Goal: Transaction & Acquisition: Purchase product/service

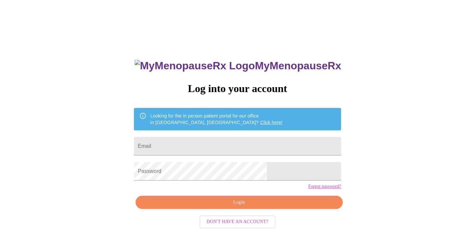
scroll to position [10, 0]
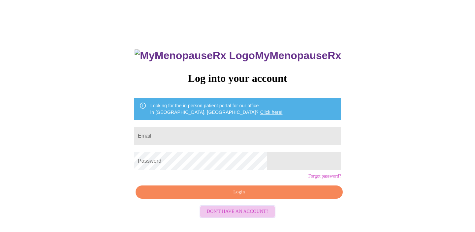
click at [264, 216] on span "Don't have an account?" at bounding box center [238, 211] width 62 height 8
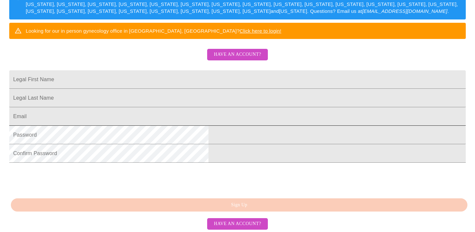
scroll to position [125, 0]
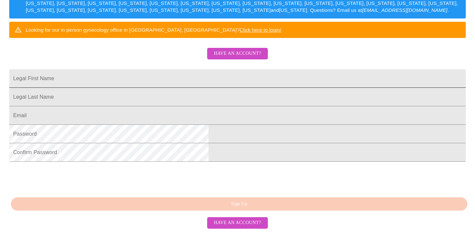
click at [263, 88] on input "Legal First Name" at bounding box center [237, 78] width 456 height 18
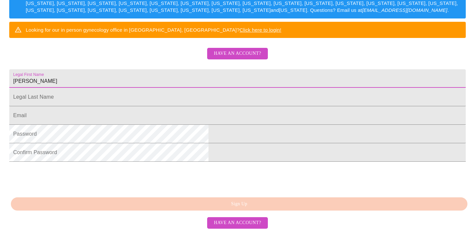
type input "[PERSON_NAME]"
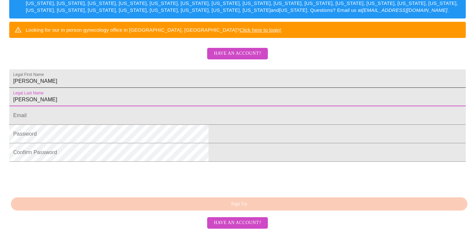
type input "[PERSON_NAME]"
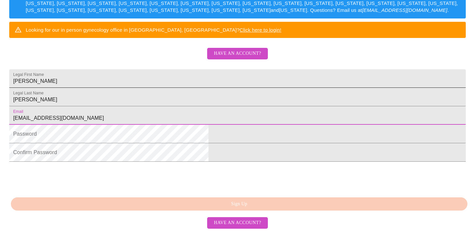
type input "[EMAIL_ADDRESS][DOMAIN_NAME]"
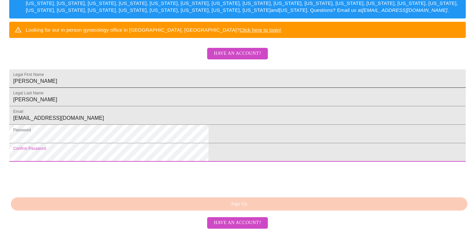
scroll to position [169, 0]
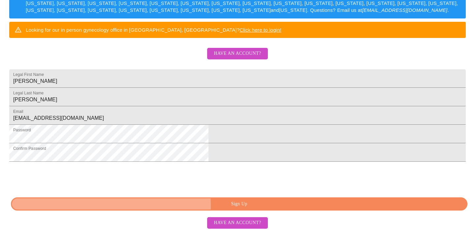
click at [228, 206] on span "Sign Up" at bounding box center [238, 204] width 441 height 8
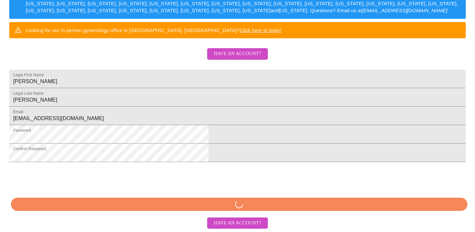
scroll to position [144, 0]
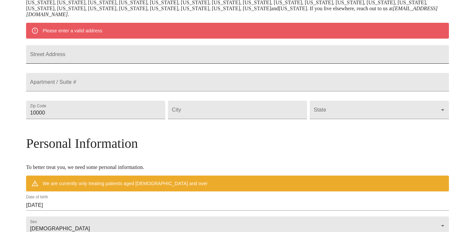
click at [245, 61] on input "Street Address" at bounding box center [237, 54] width 423 height 18
type input "[STREET_ADDRESS][PERSON_NAME]"
type input "70501"
click at [267, 119] on input "Street Address" at bounding box center [237, 110] width 139 height 18
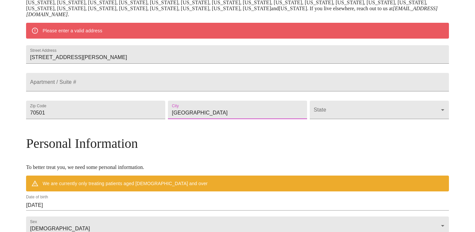
type input "[GEOGRAPHIC_DATA]"
click at [388, 130] on body "MyMenopauseRx Welcome to MyMenopauseRx Since it's your first time here, you'll …" at bounding box center [237, 119] width 469 height 520
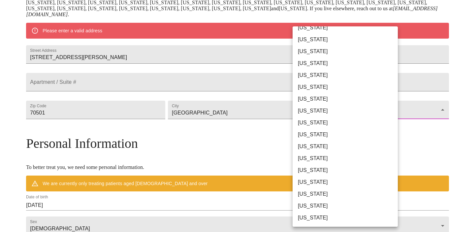
scroll to position [56, 0]
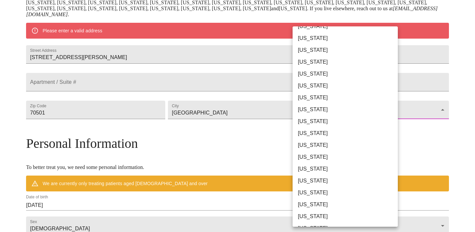
click at [340, 182] on li "[US_STATE]" at bounding box center [344, 181] width 105 height 12
type input "[US_STATE]"
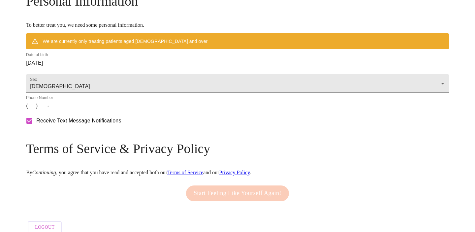
scroll to position [269, 0]
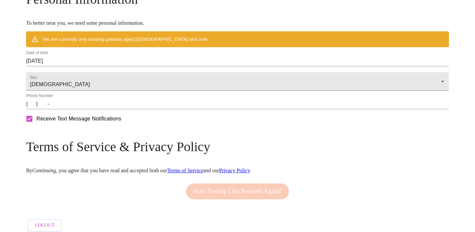
click at [151, 66] on input "[DATE]" at bounding box center [237, 61] width 423 height 11
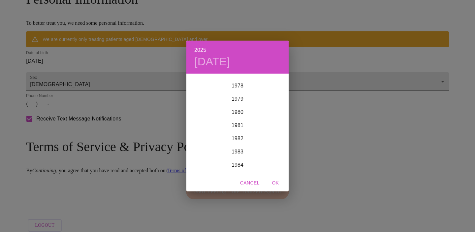
scroll to position [1036, 0]
click at [239, 113] on div "1980" at bounding box center [237, 112] width 102 height 13
click at [272, 161] on div "Dec" at bounding box center [271, 160] width 34 height 25
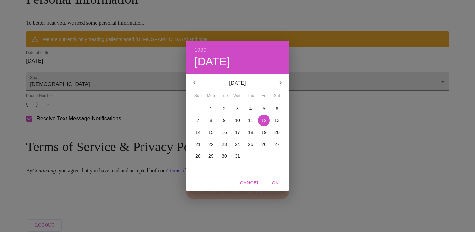
click at [264, 121] on p "12" at bounding box center [263, 120] width 5 height 7
click at [276, 182] on span "OK" at bounding box center [275, 183] width 16 height 8
type input "[DATE]"
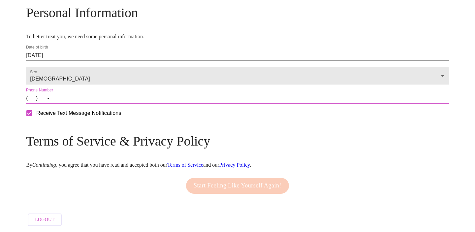
click at [128, 103] on input "(   )    -" at bounding box center [237, 98] width 423 height 11
click at [36, 120] on input "Receive Text Message Notifications" at bounding box center [29, 113] width 14 height 14
checkbox input "false"
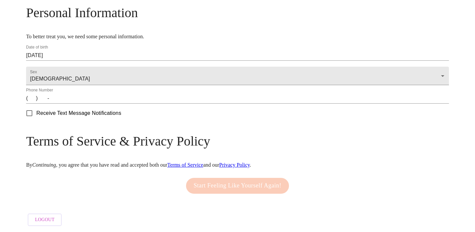
scroll to position [275, 0]
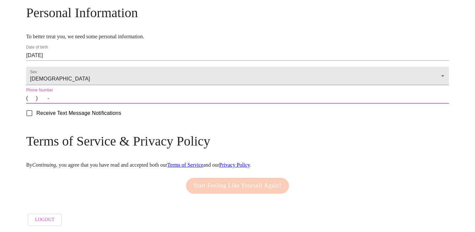
click at [83, 100] on input "(   )    -" at bounding box center [237, 98] width 423 height 11
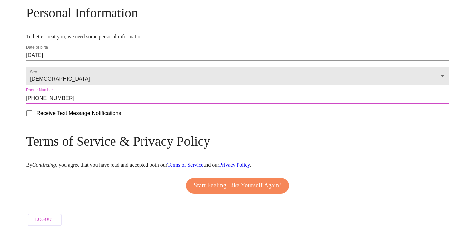
type input "[PHONE_NUMBER]"
click at [213, 181] on span "Start Feeling Like Yourself Again!" at bounding box center [237, 185] width 88 height 11
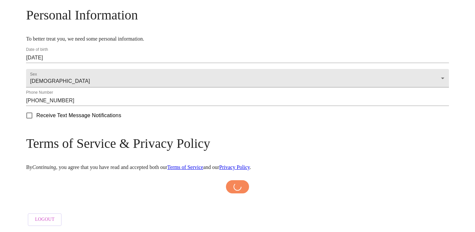
scroll to position [272, 0]
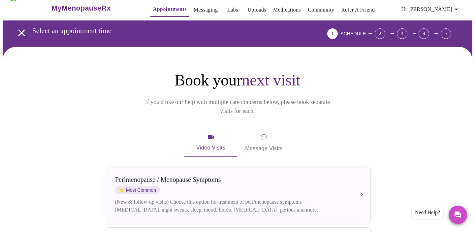
scroll to position [12, 0]
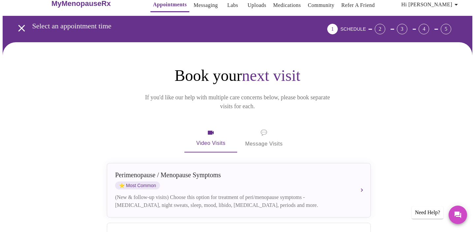
click at [270, 134] on button "💬 Message Visits" at bounding box center [263, 138] width 53 height 28
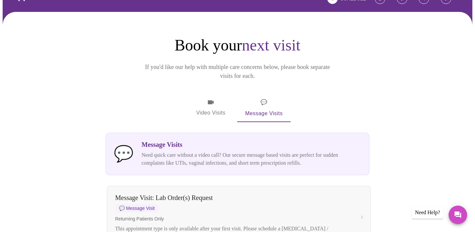
scroll to position [0, 0]
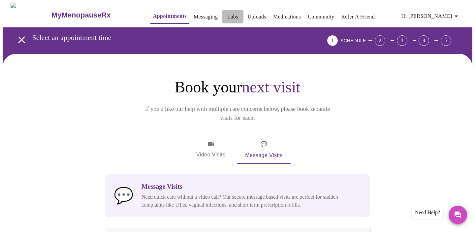
click at [227, 13] on link "Labs" at bounding box center [232, 16] width 11 height 9
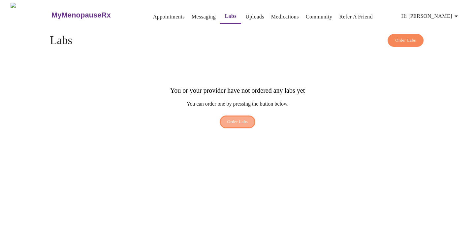
click at [240, 118] on span "Order Labs" at bounding box center [237, 122] width 21 height 8
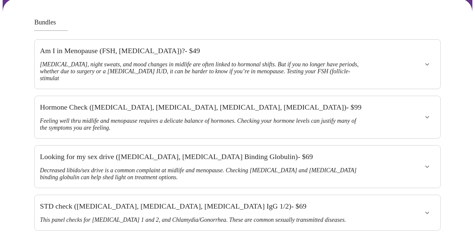
scroll to position [59, 0]
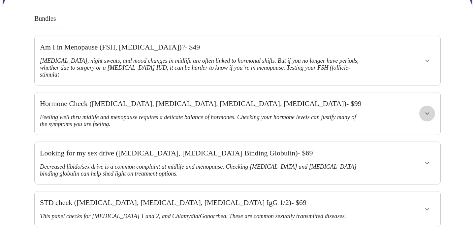
click at [428, 109] on icon "show more" at bounding box center [427, 113] width 8 height 8
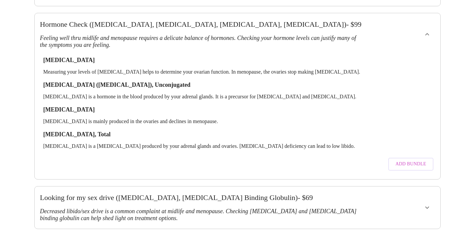
scroll to position [144, 0]
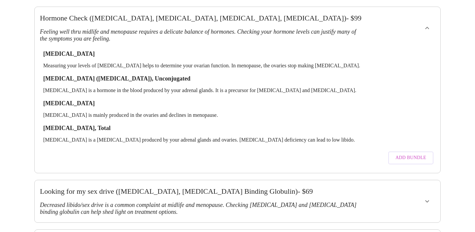
click at [415, 154] on span "Add Bundle" at bounding box center [410, 158] width 31 height 8
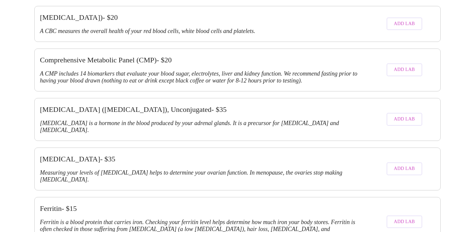
scroll to position [802, 0]
click at [404, 217] on span "Add Lab" at bounding box center [404, 221] width 21 height 8
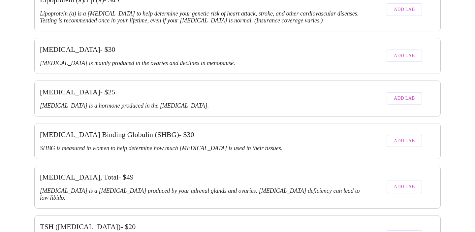
scroll to position [1476, 0]
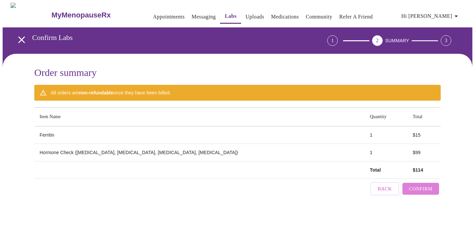
click at [425, 188] on span "Confirm" at bounding box center [420, 188] width 23 height 9
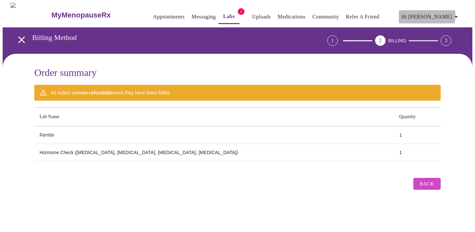
click at [458, 13] on icon "button" at bounding box center [456, 17] width 8 height 8
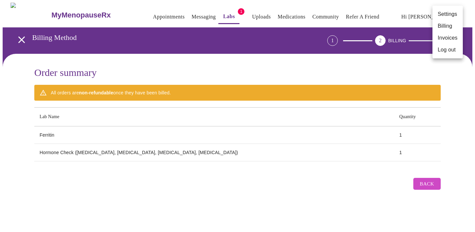
click at [450, 29] on li "Billing" at bounding box center [447, 26] width 30 height 12
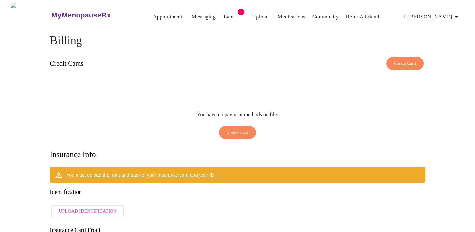
click at [223, 14] on link "Labs" at bounding box center [228, 16] width 11 height 9
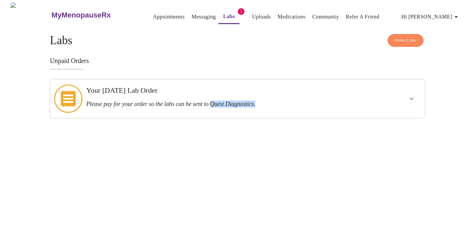
drag, startPoint x: 223, startPoint y: 101, endPoint x: 272, endPoint y: 99, distance: 48.2
click at [272, 101] on h3 "Please pay for your order so the labs can be sent to Quest Diagnostics." at bounding box center [219, 104] width 266 height 7
